Goal: Task Accomplishment & Management: Use online tool/utility

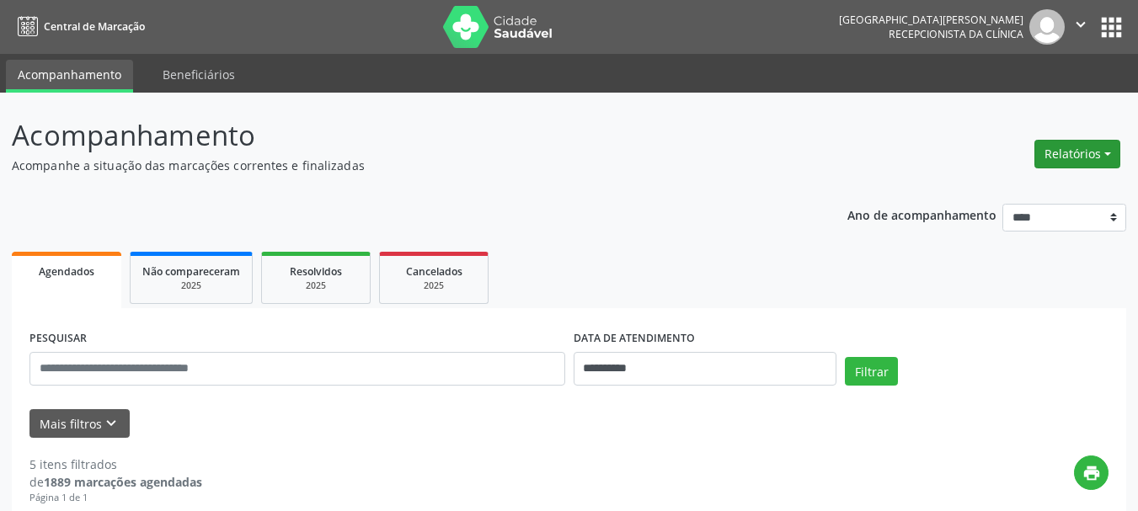
click at [1057, 153] on button "Relatórios" at bounding box center [1078, 154] width 86 height 29
click at [999, 195] on link "Agendamentos" at bounding box center [1030, 191] width 181 height 24
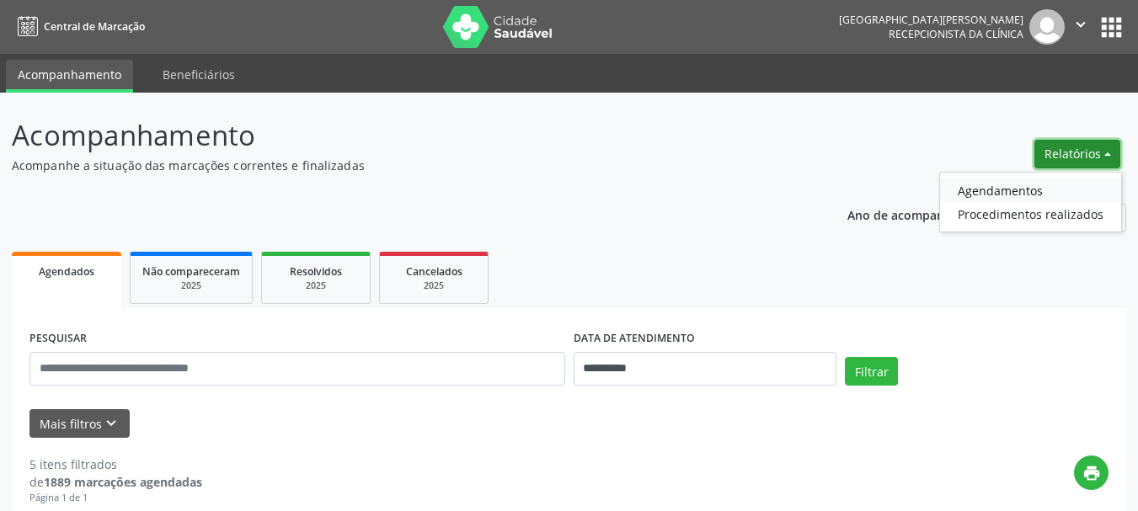
select select "*"
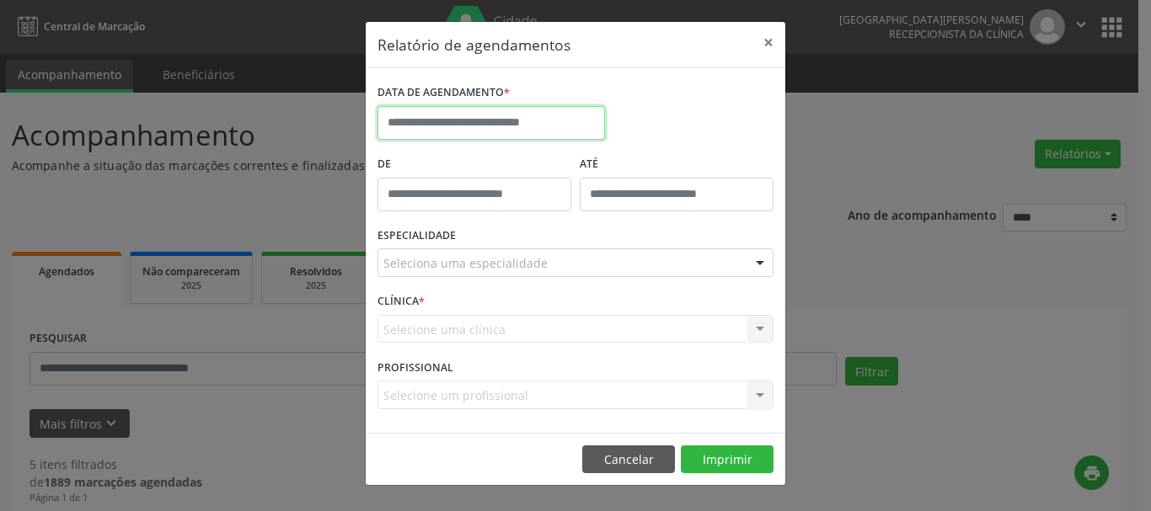
click at [523, 126] on input "text" at bounding box center [490, 123] width 227 height 34
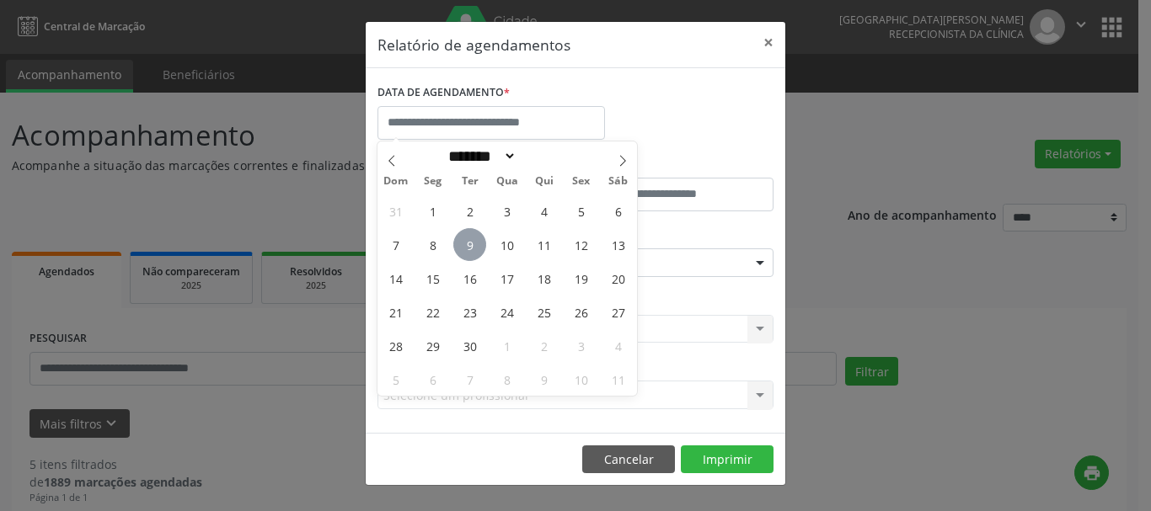
click at [478, 244] on span "9" at bounding box center [469, 244] width 33 height 33
type input "**********"
drag, startPoint x: 479, startPoint y: 246, endPoint x: 499, endPoint y: 246, distance: 20.2
click at [499, 246] on div "31 1 2 3 4 5 6 7 8 9 10 11 12 13 14 15 16 17 18 19 20 21 22 23 24 25 26 27 28 2…" at bounding box center [507, 295] width 260 height 202
drag, startPoint x: 500, startPoint y: 247, endPoint x: 526, endPoint y: 256, distance: 26.9
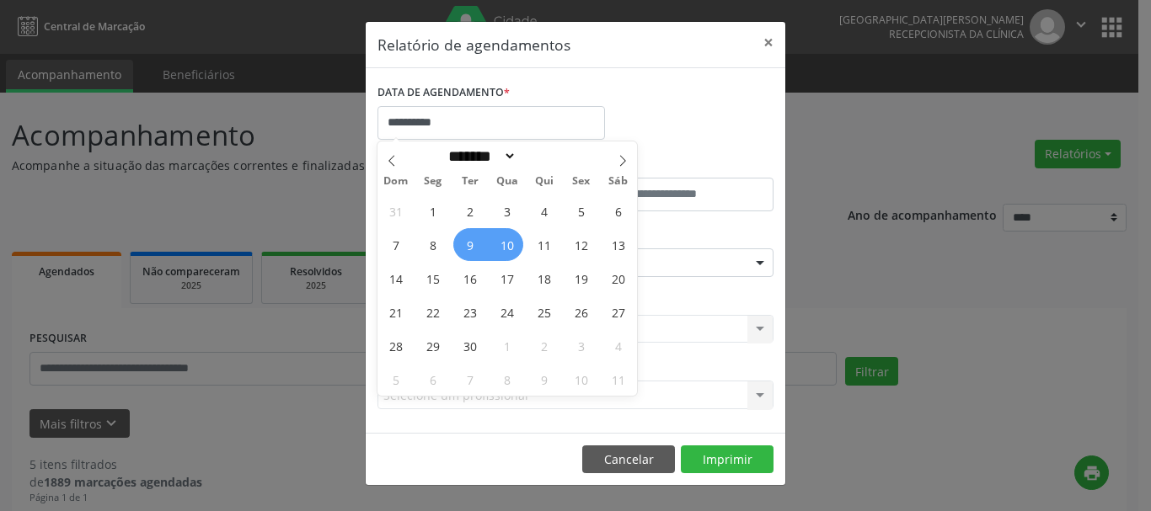
click at [501, 247] on span "10" at bounding box center [506, 244] width 33 height 33
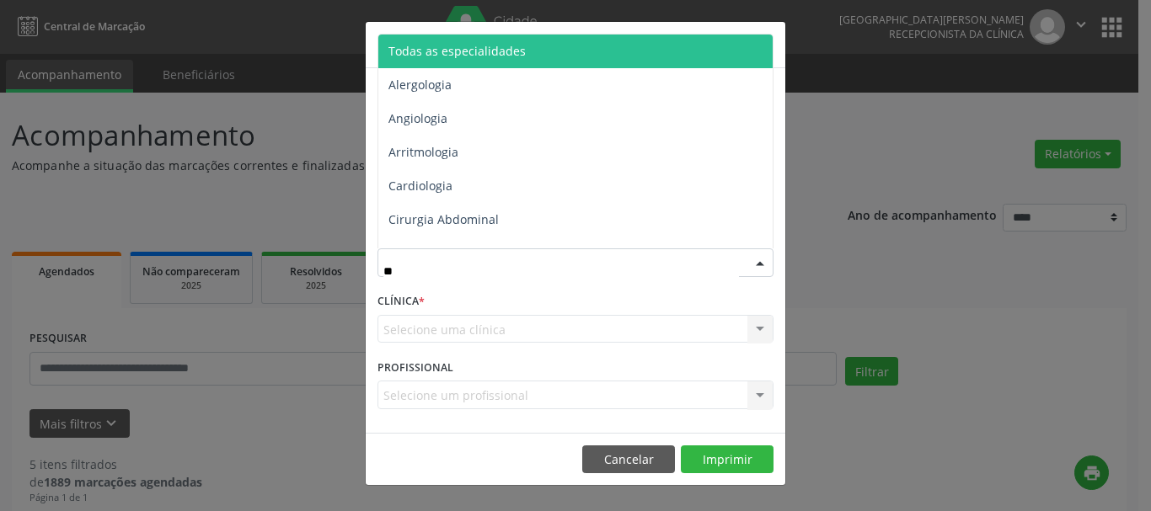
type input "***"
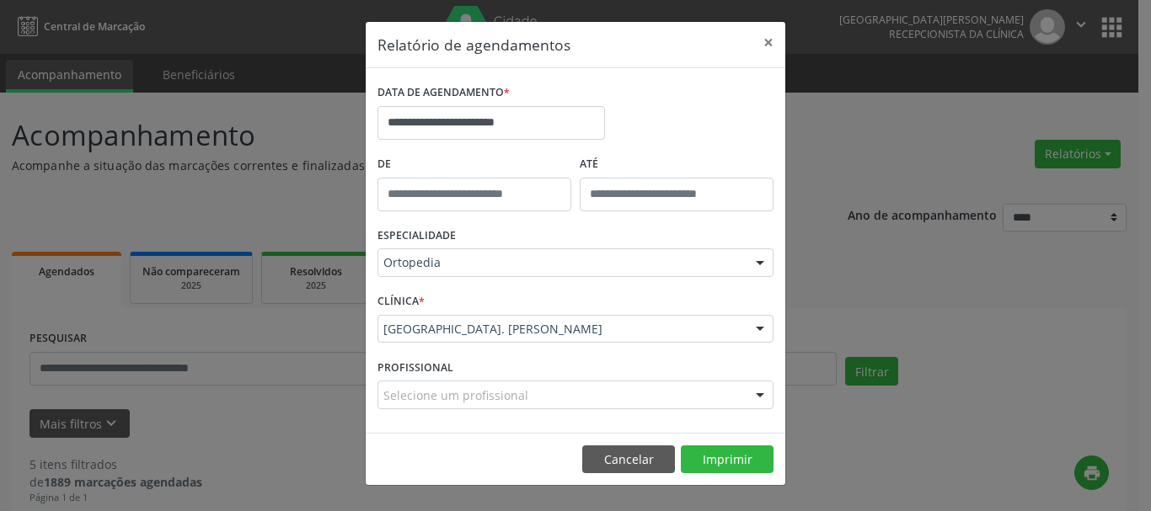
click at [701, 396] on div "Selecione um profissional" at bounding box center [575, 395] width 396 height 29
click at [761, 332] on div at bounding box center [759, 330] width 25 height 29
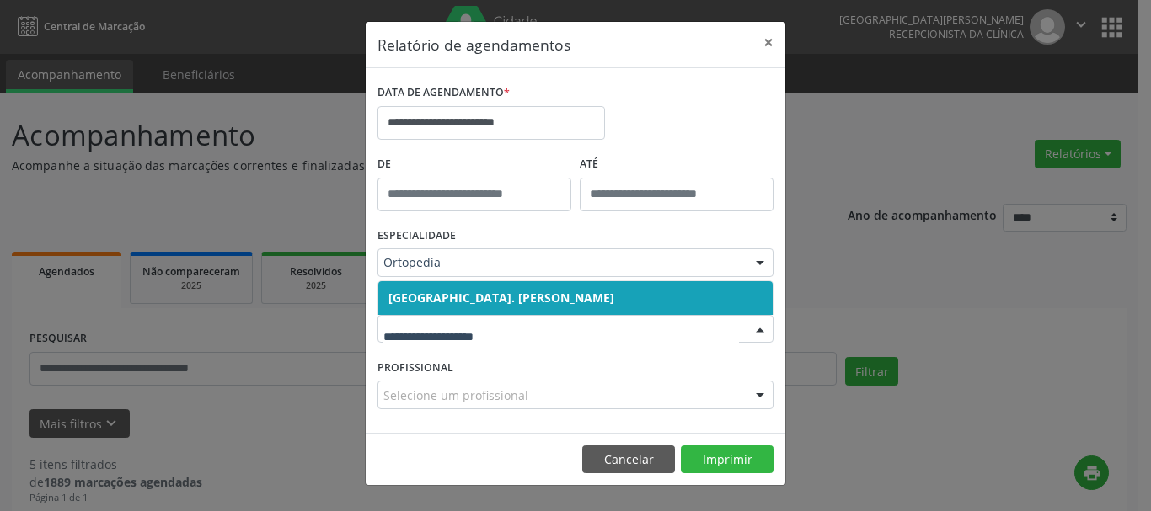
click at [614, 292] on span "[GEOGRAPHIC_DATA]. [PERSON_NAME]" at bounding box center [501, 298] width 226 height 16
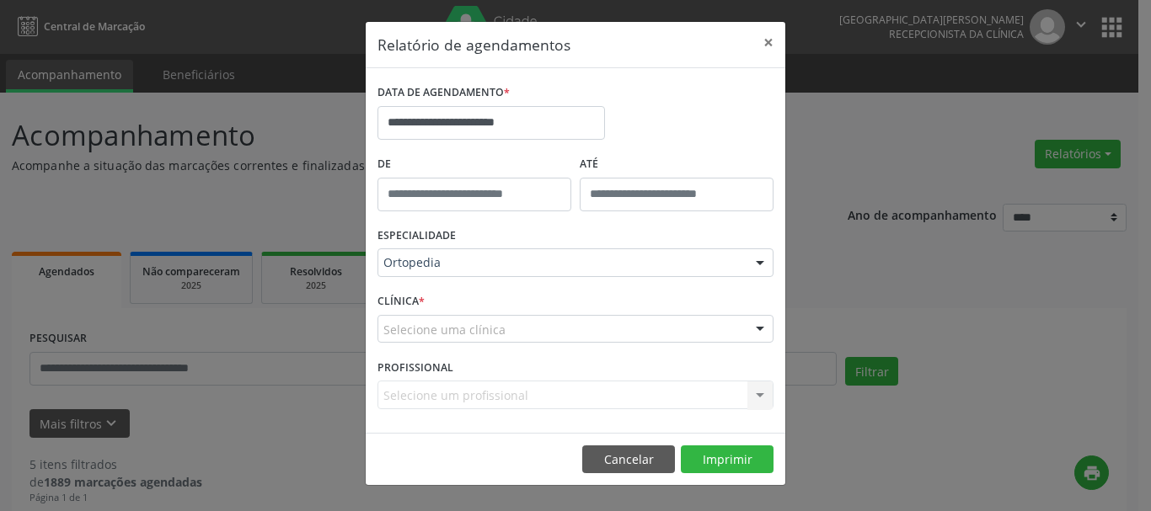
click at [709, 332] on div "Selecione uma clínica" at bounding box center [575, 329] width 396 height 29
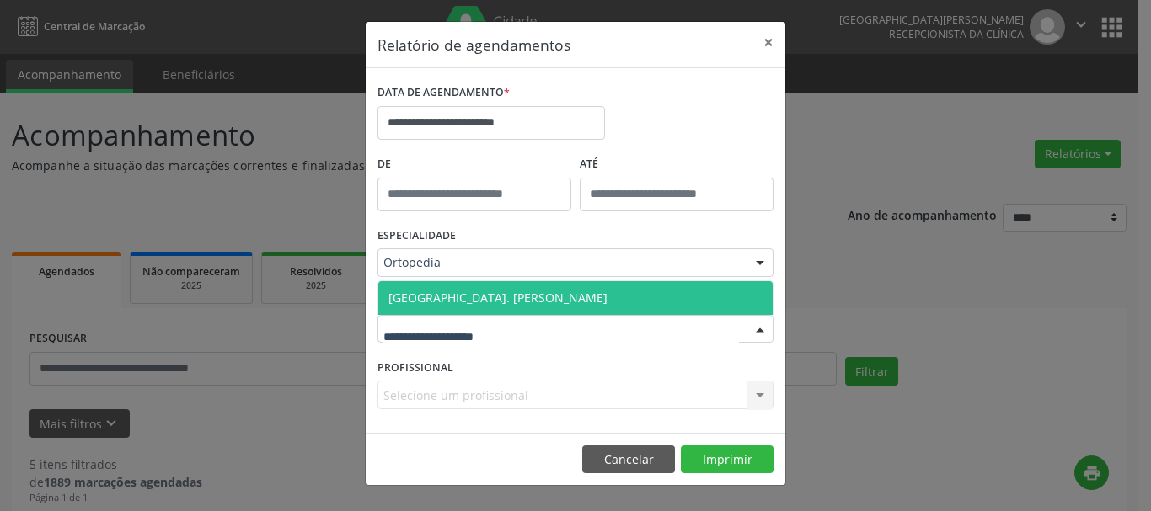
drag, startPoint x: 538, startPoint y: 297, endPoint x: 558, endPoint y: 302, distance: 20.3
click at [540, 295] on span "[GEOGRAPHIC_DATA]. [PERSON_NAME]" at bounding box center [497, 298] width 219 height 16
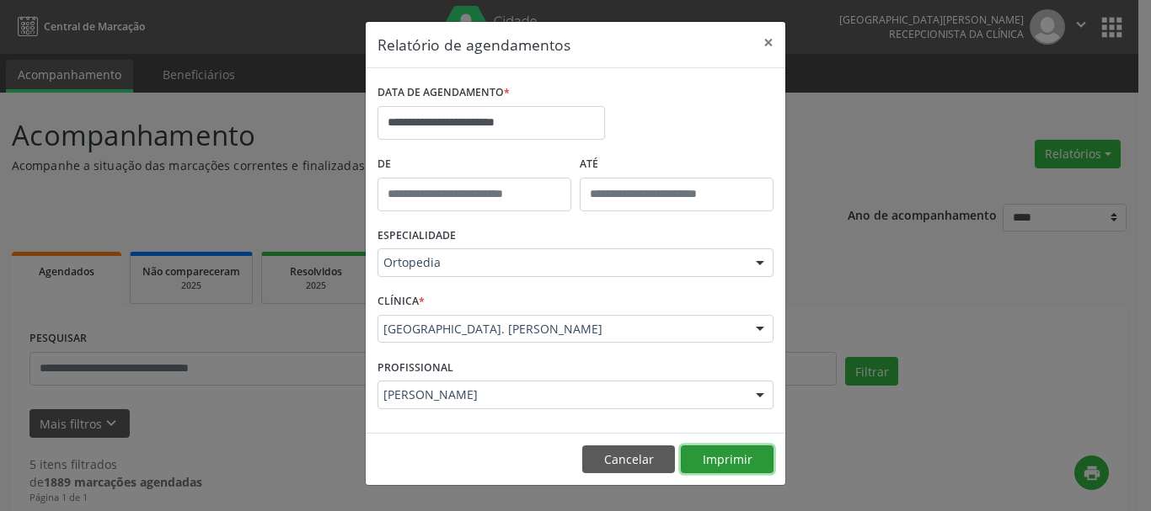
click at [710, 456] on button "Imprimir" at bounding box center [727, 460] width 93 height 29
